Goal: Use online tool/utility: Utilize a website feature to perform a specific function

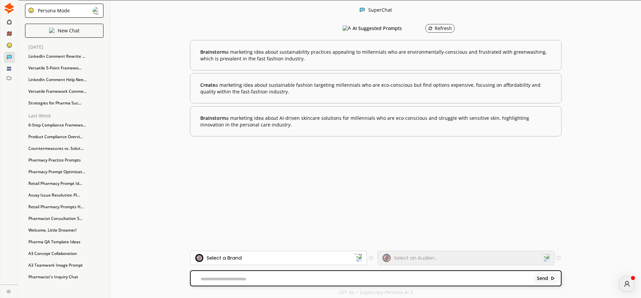
click at [65, 11] on div "Persona Mode" at bounding box center [52, 10] width 34 height 5
click at [70, 37] on p "FreeStyle Mode" at bounding box center [54, 37] width 34 height 5
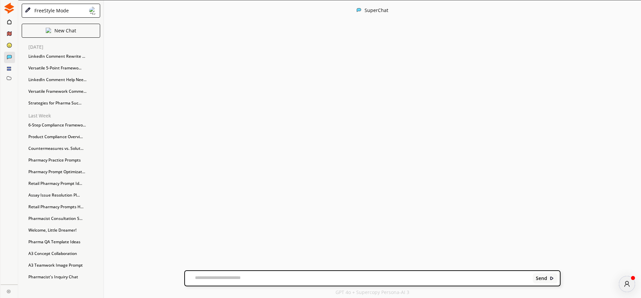
click at [201, 278] on textarea at bounding box center [358, 278] width 346 height 7
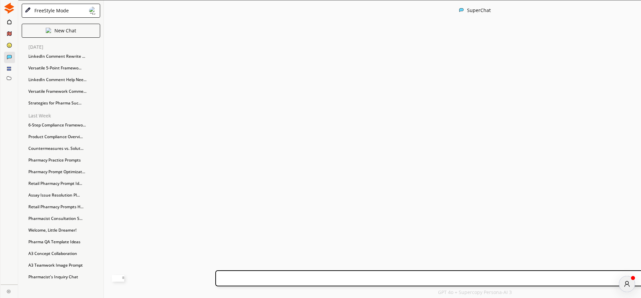
paste textarea "**********"
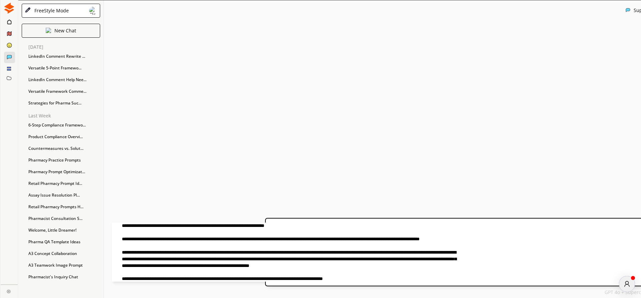
click at [195, 226] on textarea at bounding box center [285, 252] width 346 height 59
drag, startPoint x: 195, startPoint y: 226, endPoint x: 275, endPoint y: 225, distance: 79.9
click at [197, 226] on textarea at bounding box center [285, 252] width 346 height 59
click at [312, 227] on textarea at bounding box center [285, 252] width 346 height 59
click at [196, 224] on textarea at bounding box center [285, 252] width 346 height 59
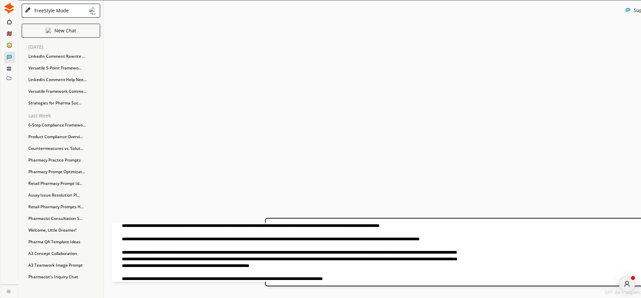
click at [292, 226] on textarea at bounding box center [285, 252] width 346 height 59
click at [277, 226] on textarea at bounding box center [285, 252] width 346 height 59
click at [320, 227] on textarea at bounding box center [285, 252] width 346 height 59
click at [348, 227] on textarea at bounding box center [285, 252] width 346 height 59
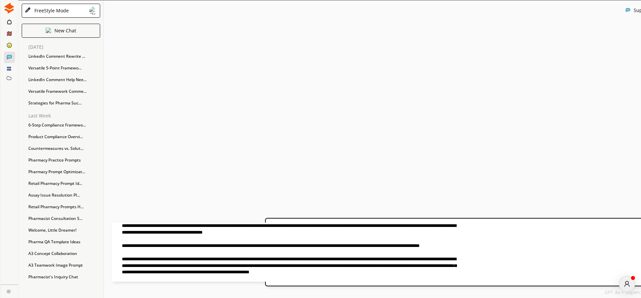
click at [452, 226] on textarea at bounding box center [285, 252] width 346 height 59
click at [458, 225] on textarea at bounding box center [285, 252] width 346 height 59
click at [458, 226] on textarea at bounding box center [285, 252] width 346 height 59
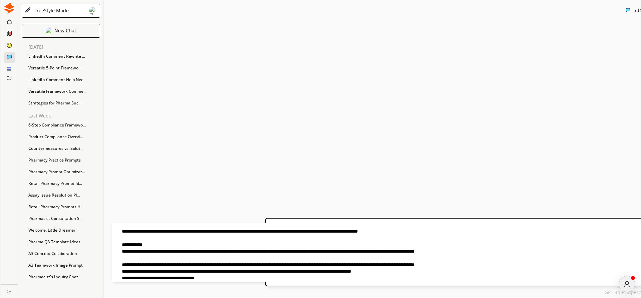
scroll to position [11, 0]
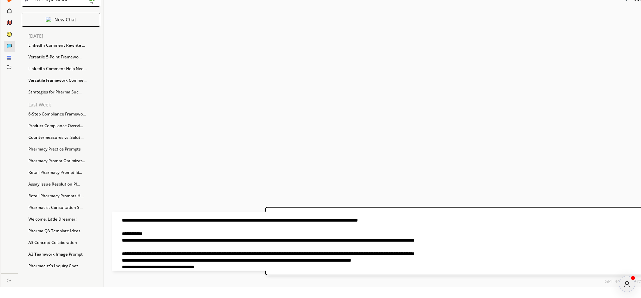
click at [293, 269] on textarea at bounding box center [285, 241] width 346 height 59
drag, startPoint x: 301, startPoint y: 269, endPoint x: 191, endPoint y: 270, distance: 109.9
click at [191, 270] on textarea at bounding box center [285, 241] width 346 height 59
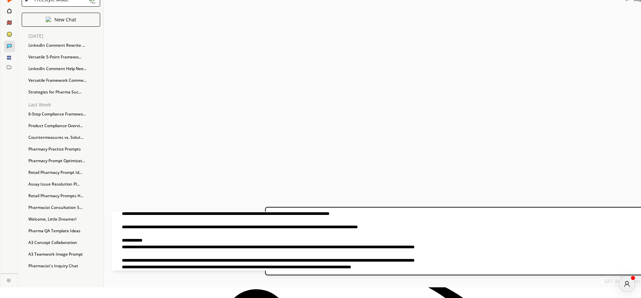
scroll to position [248, 0]
type textarea "**********"
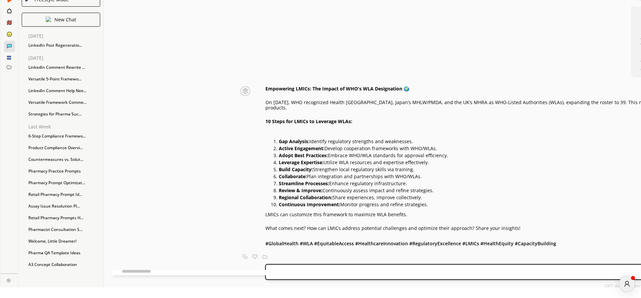
scroll to position [212, 0]
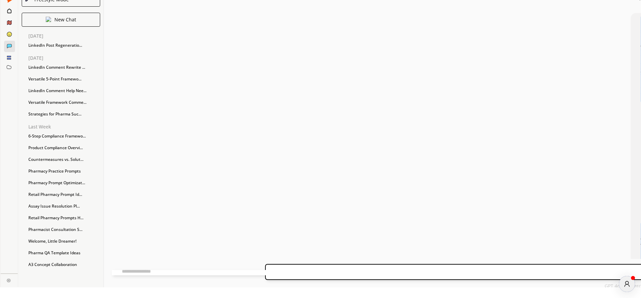
scroll to position [0, 0]
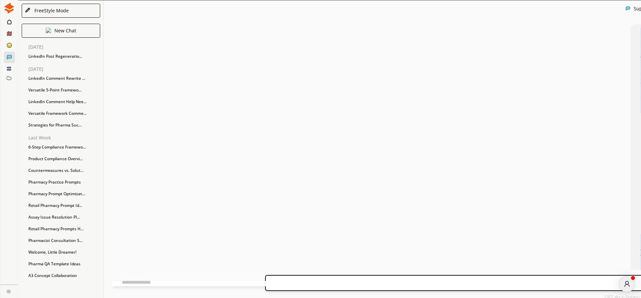
drag, startPoint x: 465, startPoint y: 199, endPoint x: 374, endPoint y: 29, distance: 192.7
copy div "Loremipsum dol sitametco AdipisCi elit seddoei temporin utla etdolor. Magna ali…"
